Goal: Find contact information: Find contact information

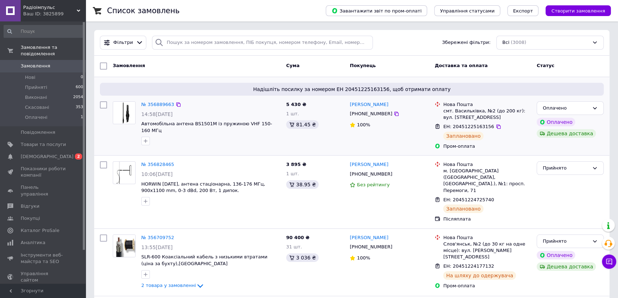
click at [365, 115] on div "[PHONE_NUMBER]" at bounding box center [371, 113] width 45 height 9
copy div "380989758452"
